Goal: Check status: Check status

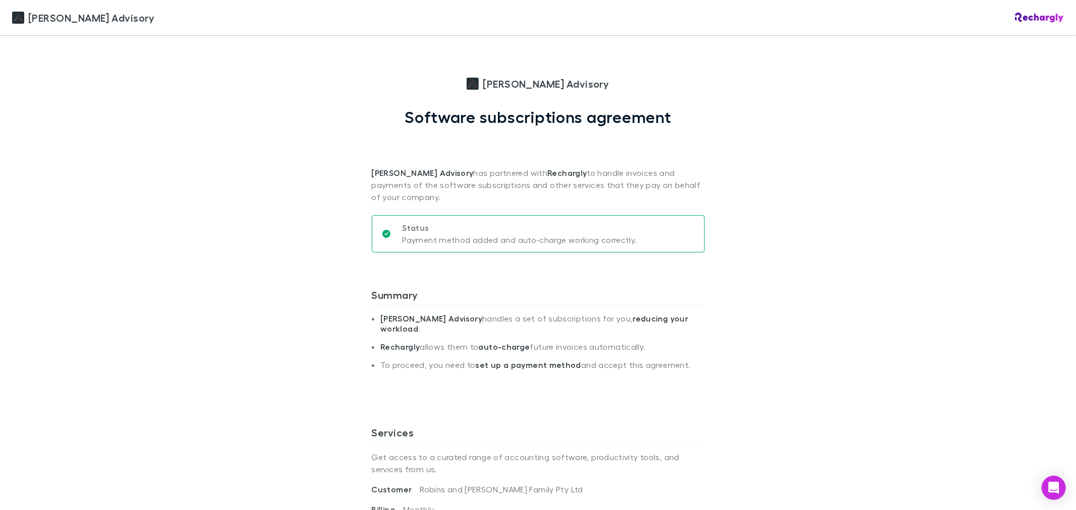
scroll to position [336, 0]
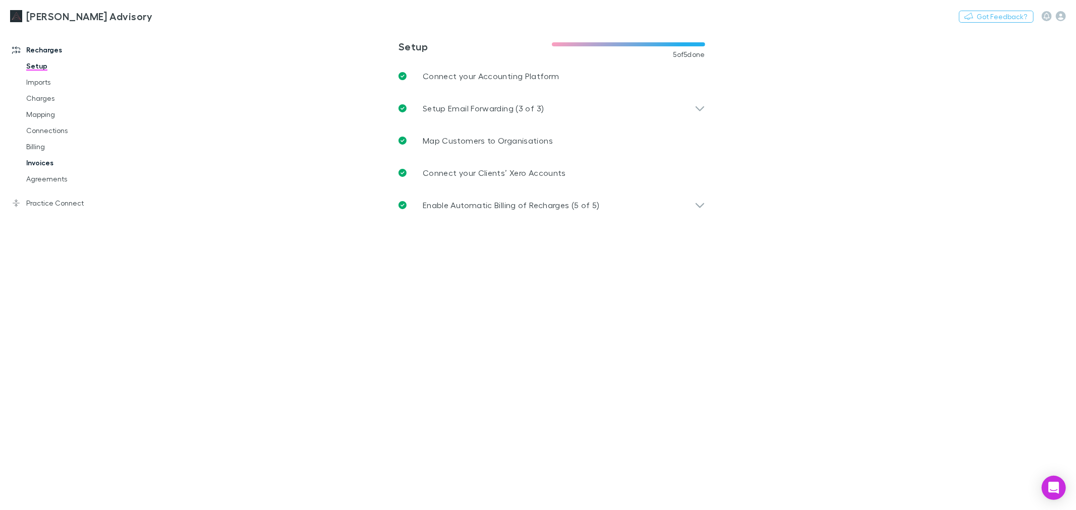
click at [49, 159] on link "Invoices" at bounding box center [77, 163] width 123 height 16
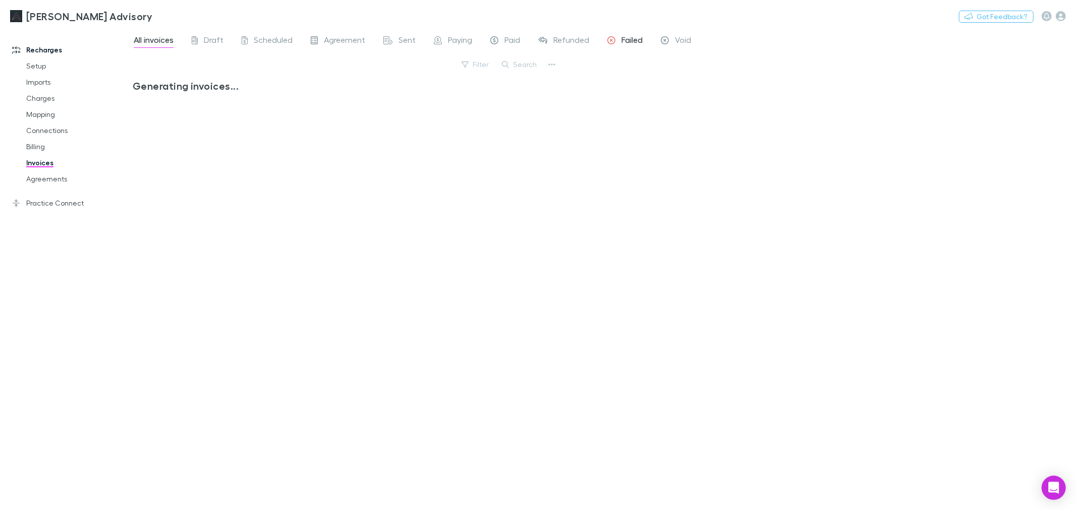
click at [623, 39] on span "Failed" at bounding box center [631, 41] width 21 height 13
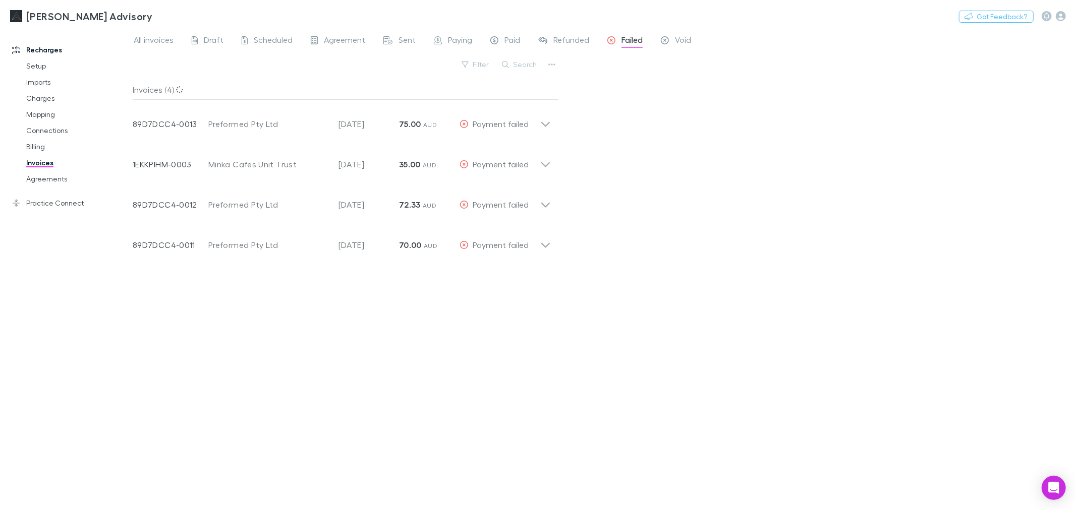
click at [692, 281] on div "All invoices Draft Scheduled Agreement Sent Paying Paid Refunded Failed Void Fi…" at bounding box center [604, 269] width 943 height 482
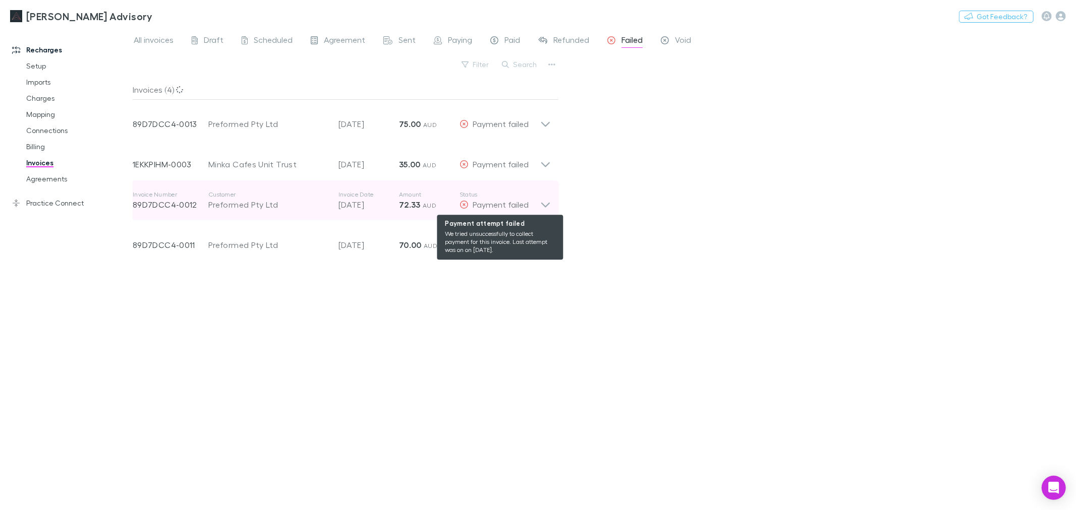
click at [532, 199] on div "Payment failed" at bounding box center [499, 205] width 81 height 12
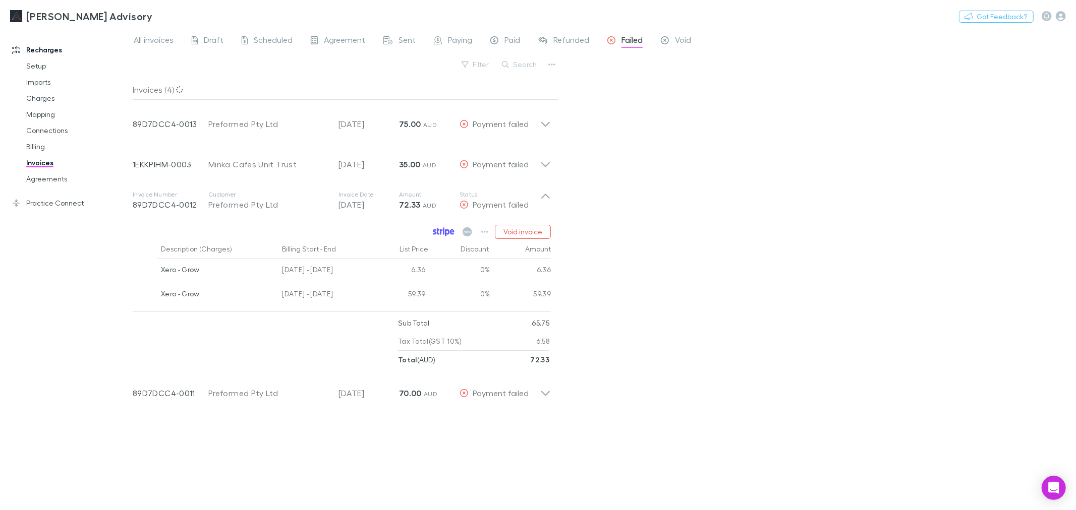
click at [434, 234] on icon at bounding box center [435, 232] width 4 height 6
